Goal: Transaction & Acquisition: Purchase product/service

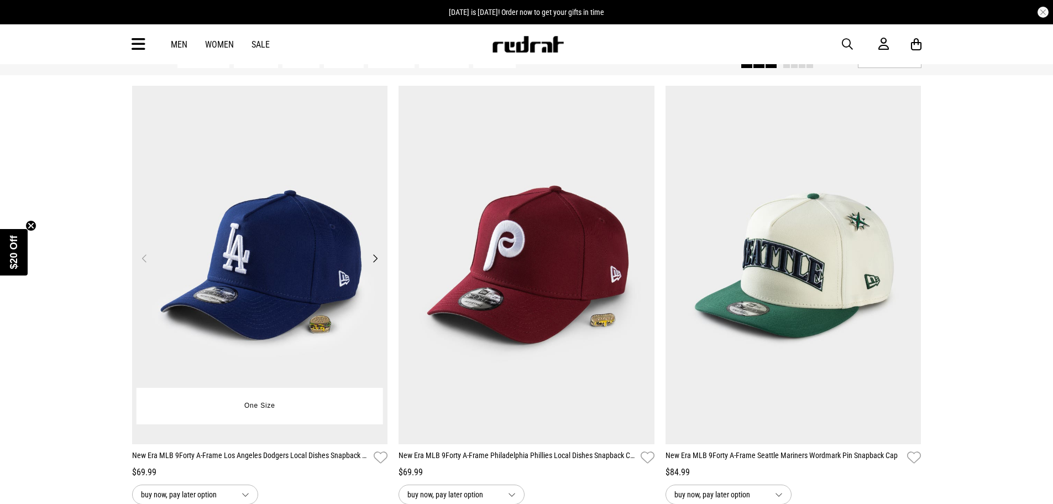
scroll to position [221, 0]
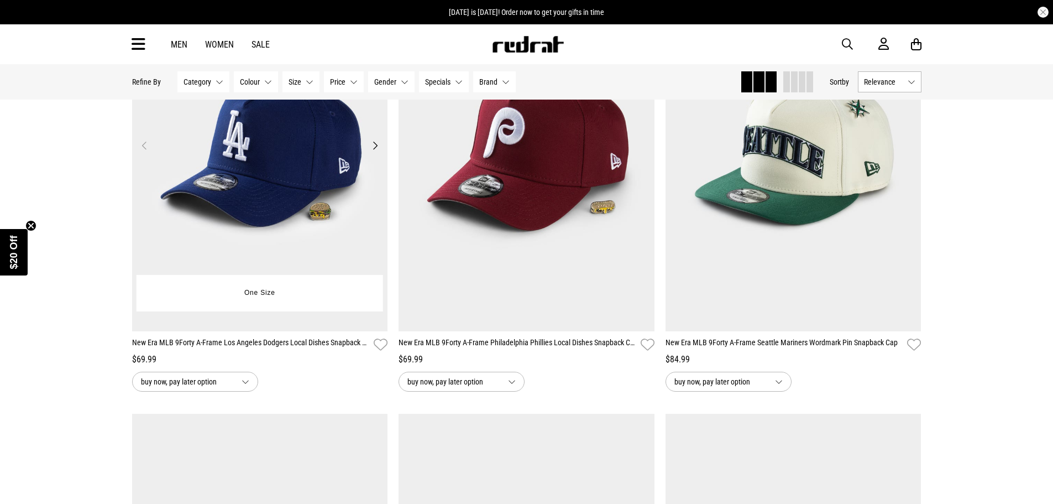
click at [379, 141] on button "Next" at bounding box center [375, 145] width 14 height 13
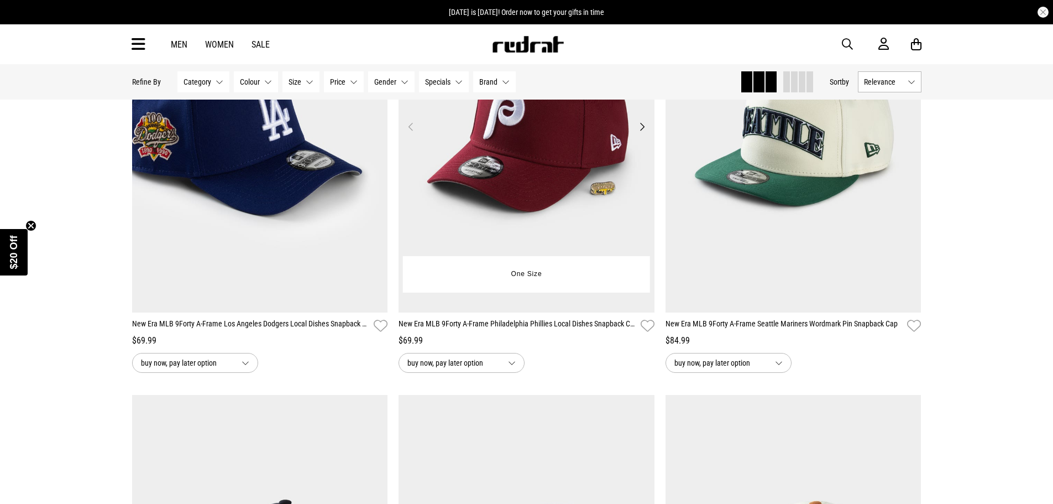
scroll to position [166, 0]
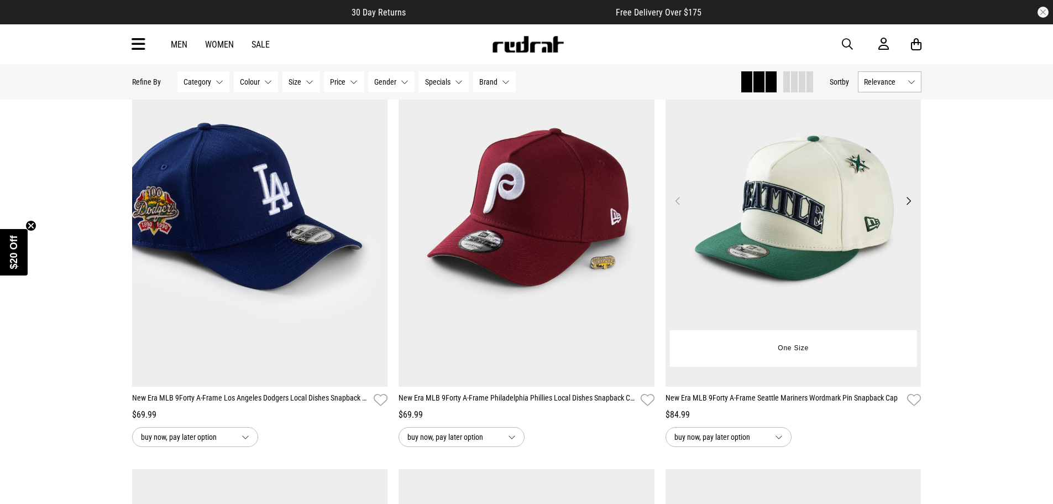
click at [903, 197] on button "Next" at bounding box center [908, 200] width 14 height 13
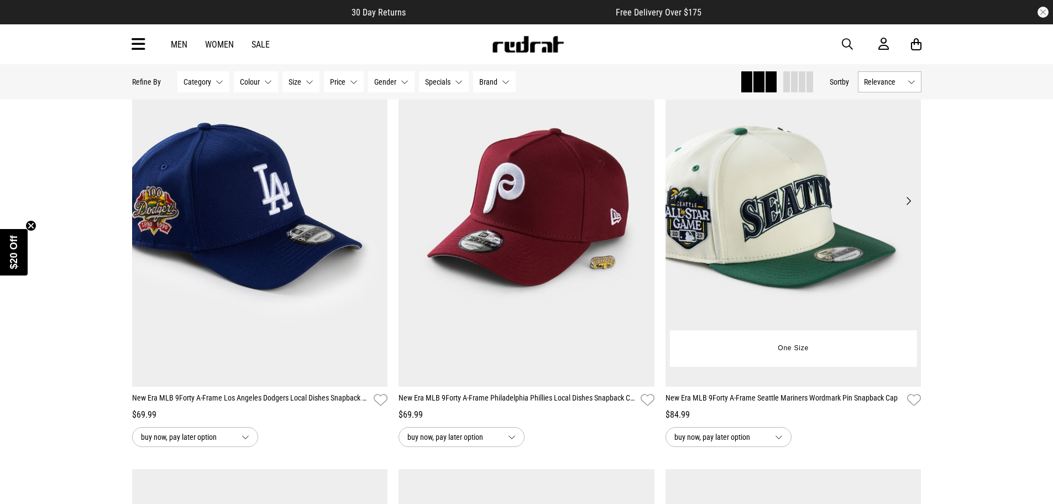
click at [909, 198] on button "Next" at bounding box center [908, 200] width 14 height 13
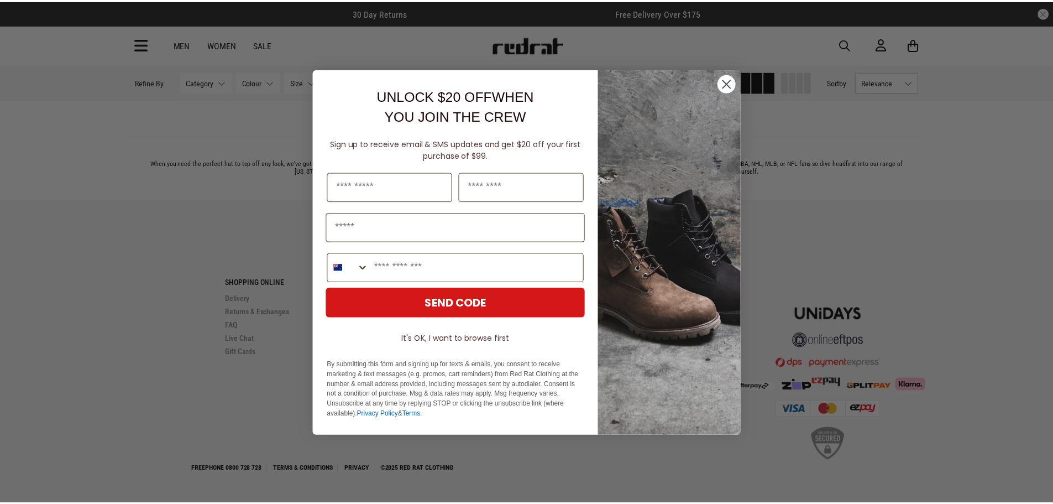
scroll to position [3702, 0]
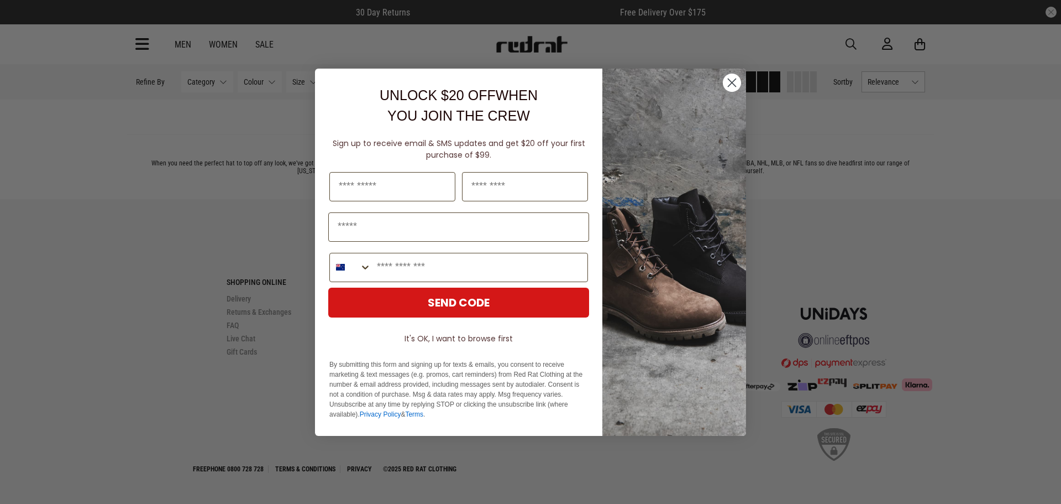
click at [737, 86] on circle "Close dialog" at bounding box center [732, 82] width 18 height 18
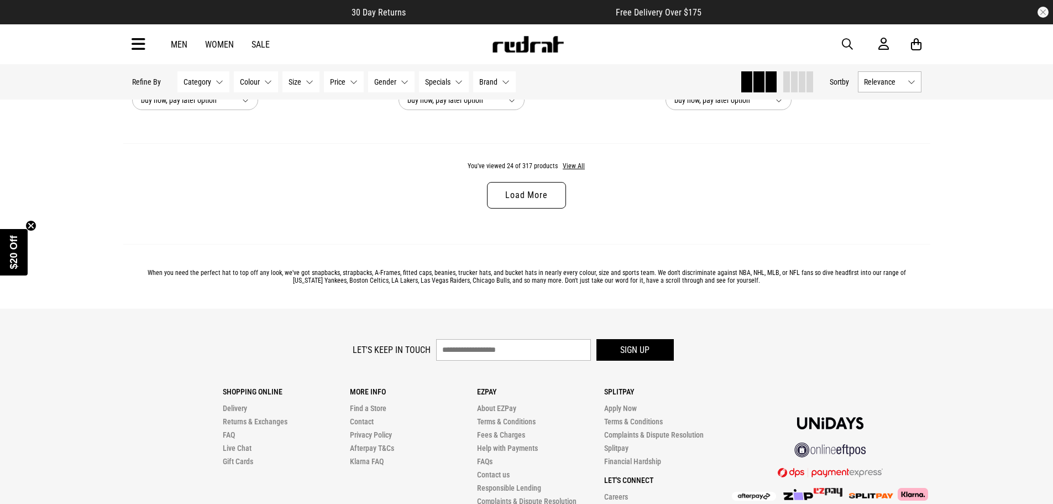
scroll to position [3537, 0]
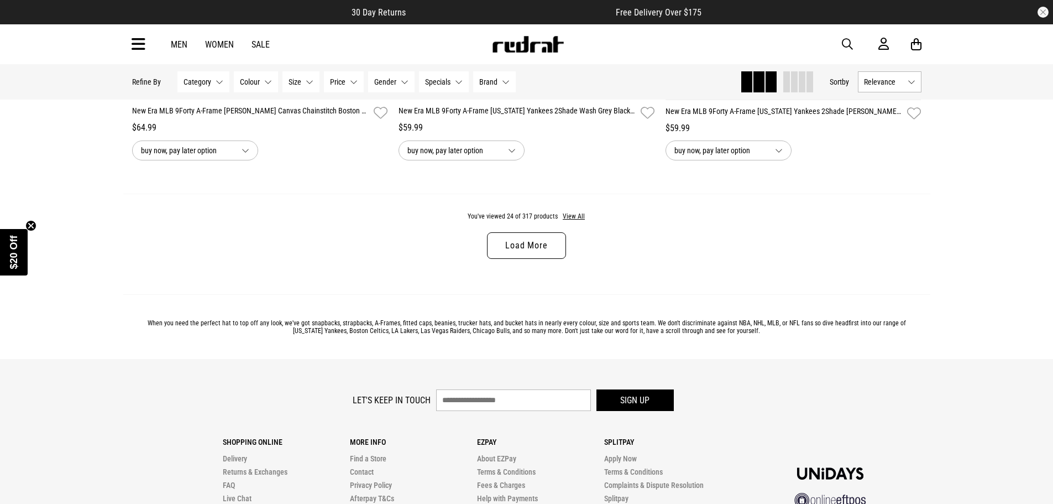
click at [534, 250] on link "Load More" at bounding box center [526, 245] width 78 height 27
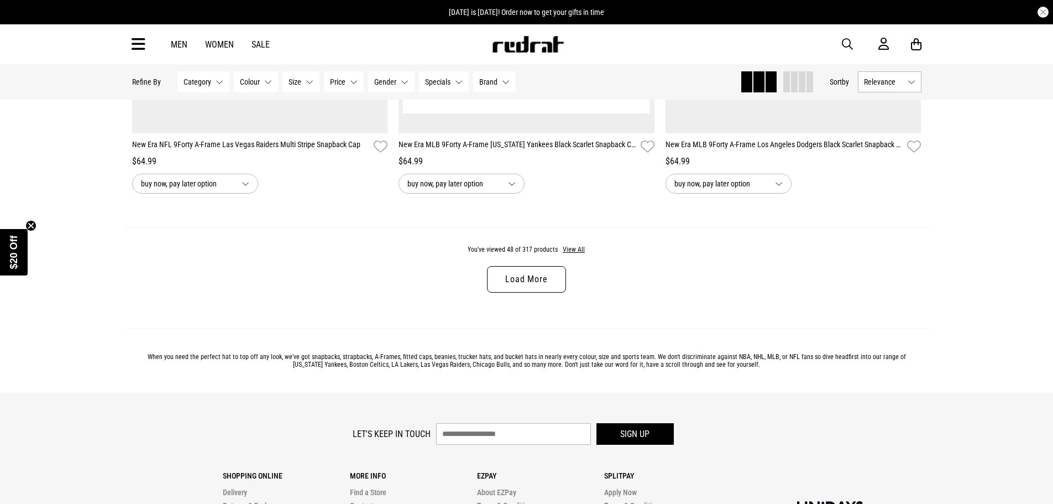
scroll to position [7011, 0]
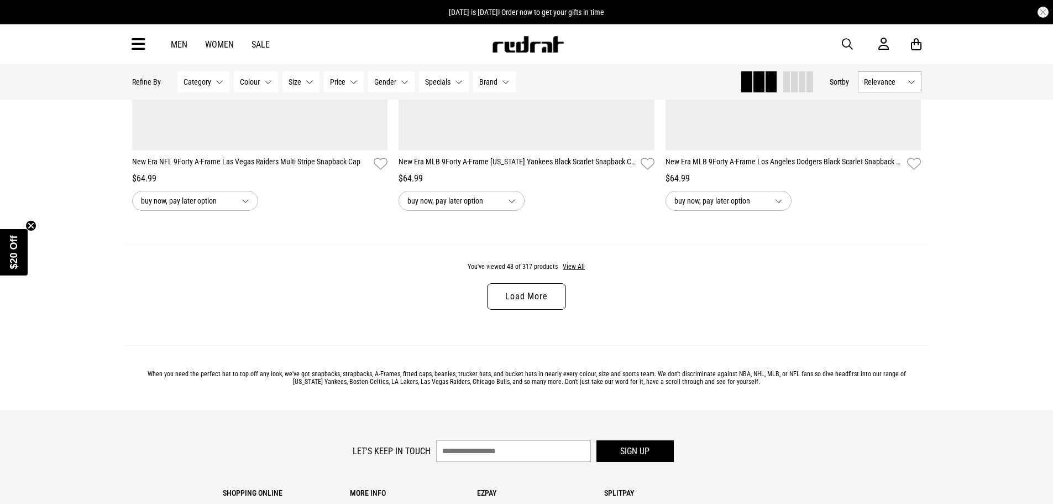
click at [537, 296] on link "Load More" at bounding box center [526, 296] width 78 height 27
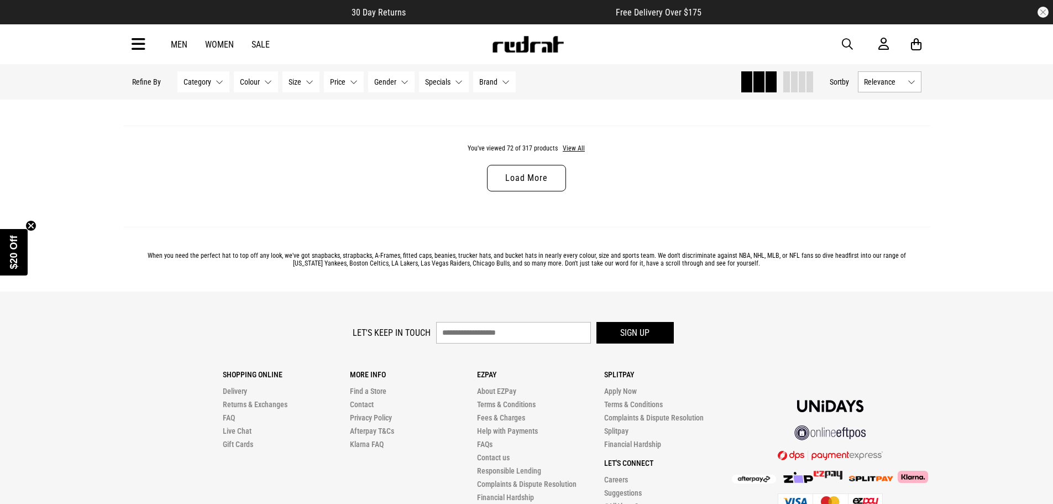
scroll to position [10649, 0]
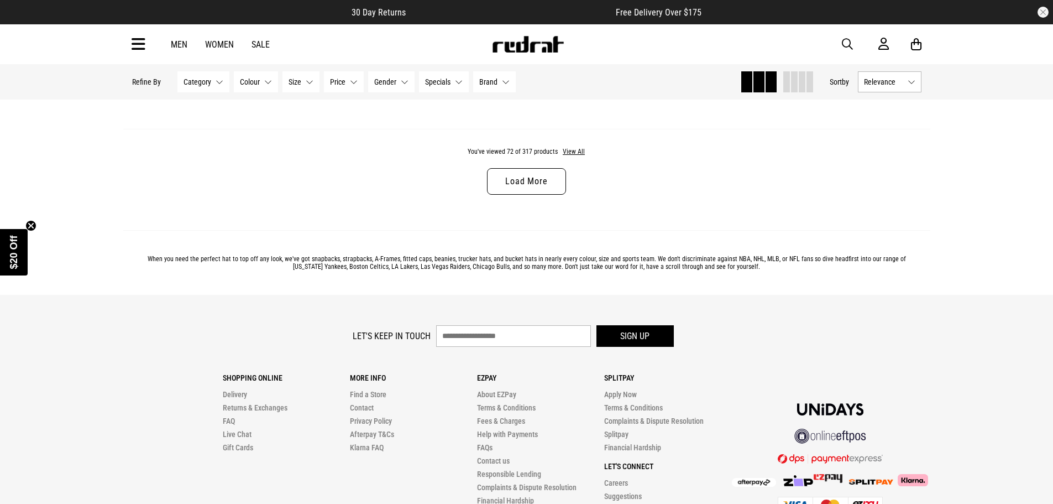
click at [524, 195] on link "Load More" at bounding box center [526, 181] width 78 height 27
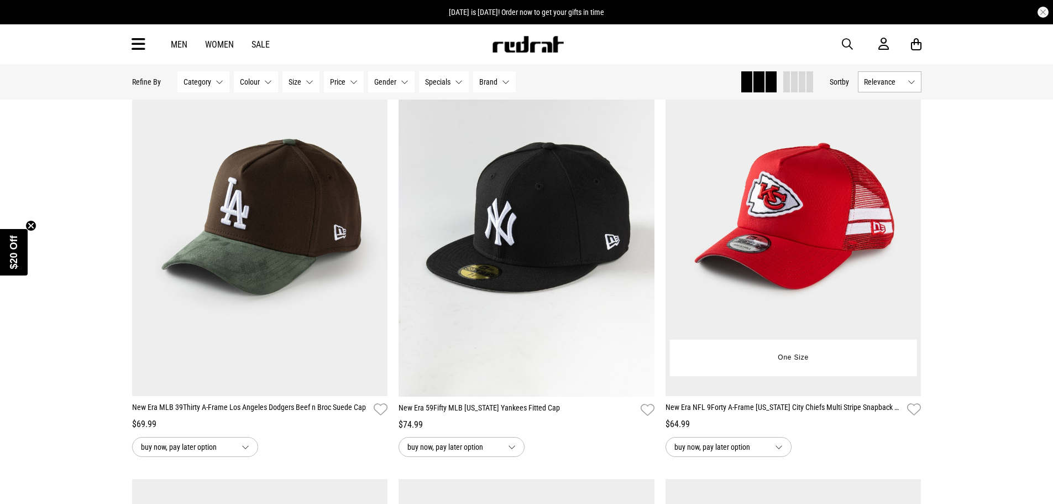
scroll to position [6332, 0]
